Goal: Task Accomplishment & Management: Manage account settings

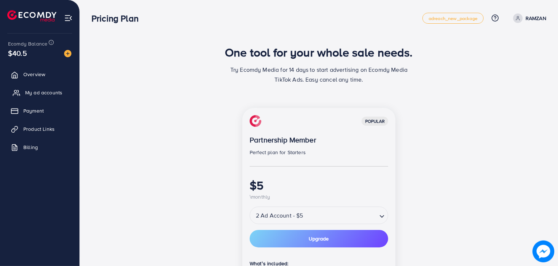
click at [52, 91] on span "My ad accounts" at bounding box center [43, 92] width 37 height 7
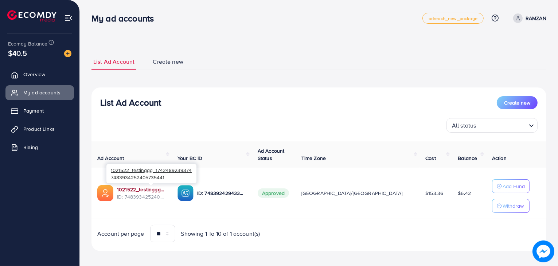
click at [130, 189] on link "1021522_testinggg_1742489239374" at bounding box center [141, 189] width 49 height 7
